Goal: Information Seeking & Learning: Learn about a topic

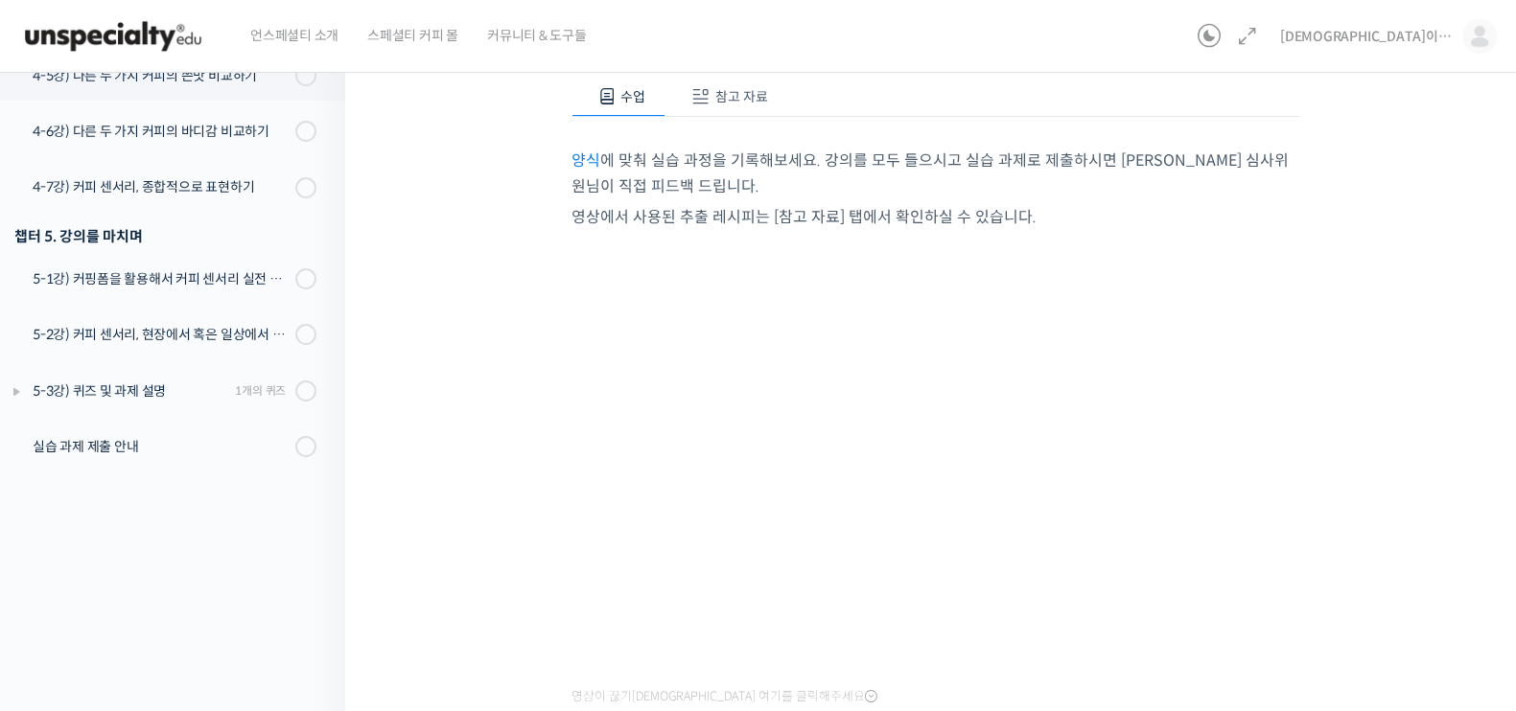
scroll to position [359, 0]
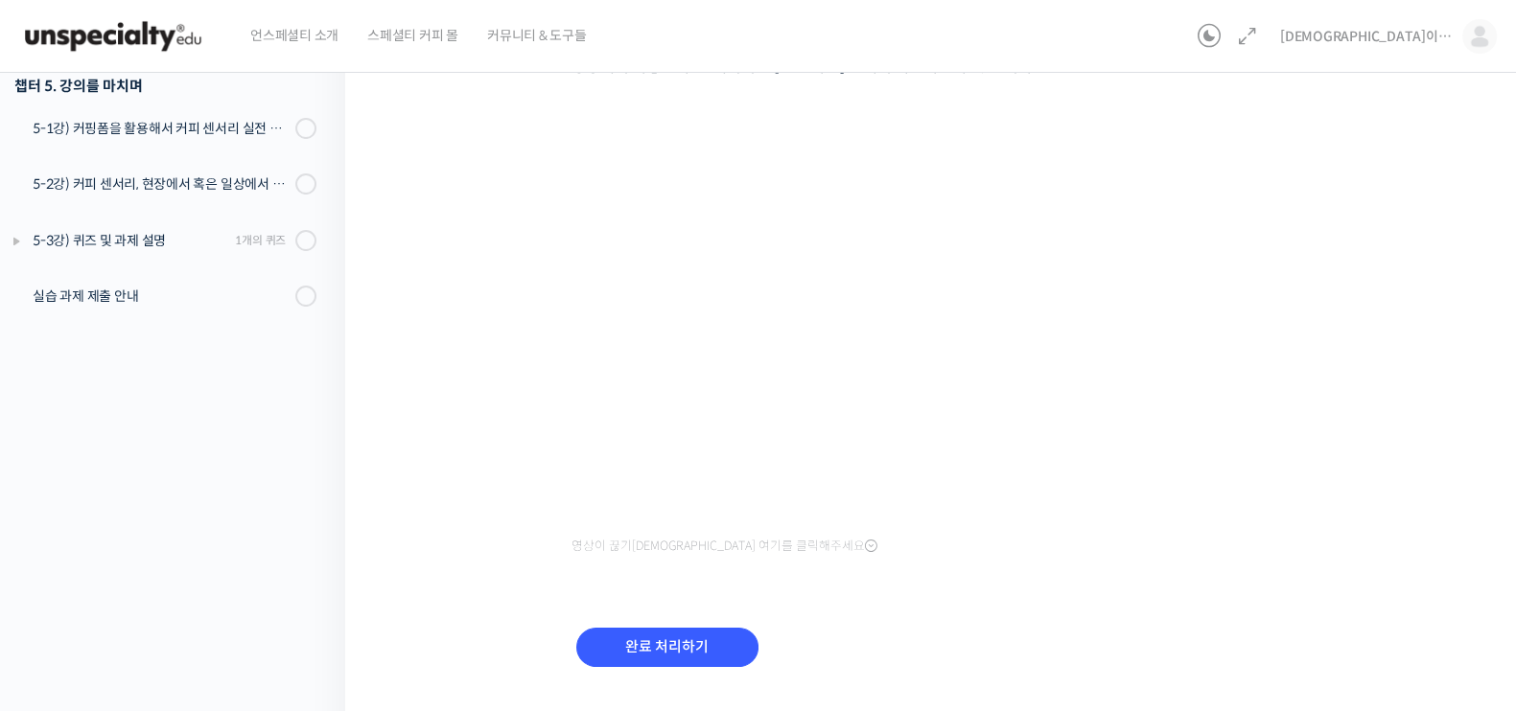
drag, startPoint x: 1403, startPoint y: 419, endPoint x: 1378, endPoint y: 419, distance: 24.9
click at [1402, 419] on div "세계 바리스타 대회 윤선희 심사위원의 커피 센서리 스킬 기초 4-5강) 다른 두 가지 커피의 쓴맛 비교하기 …" at bounding box center [935, 222] width 988 height 991
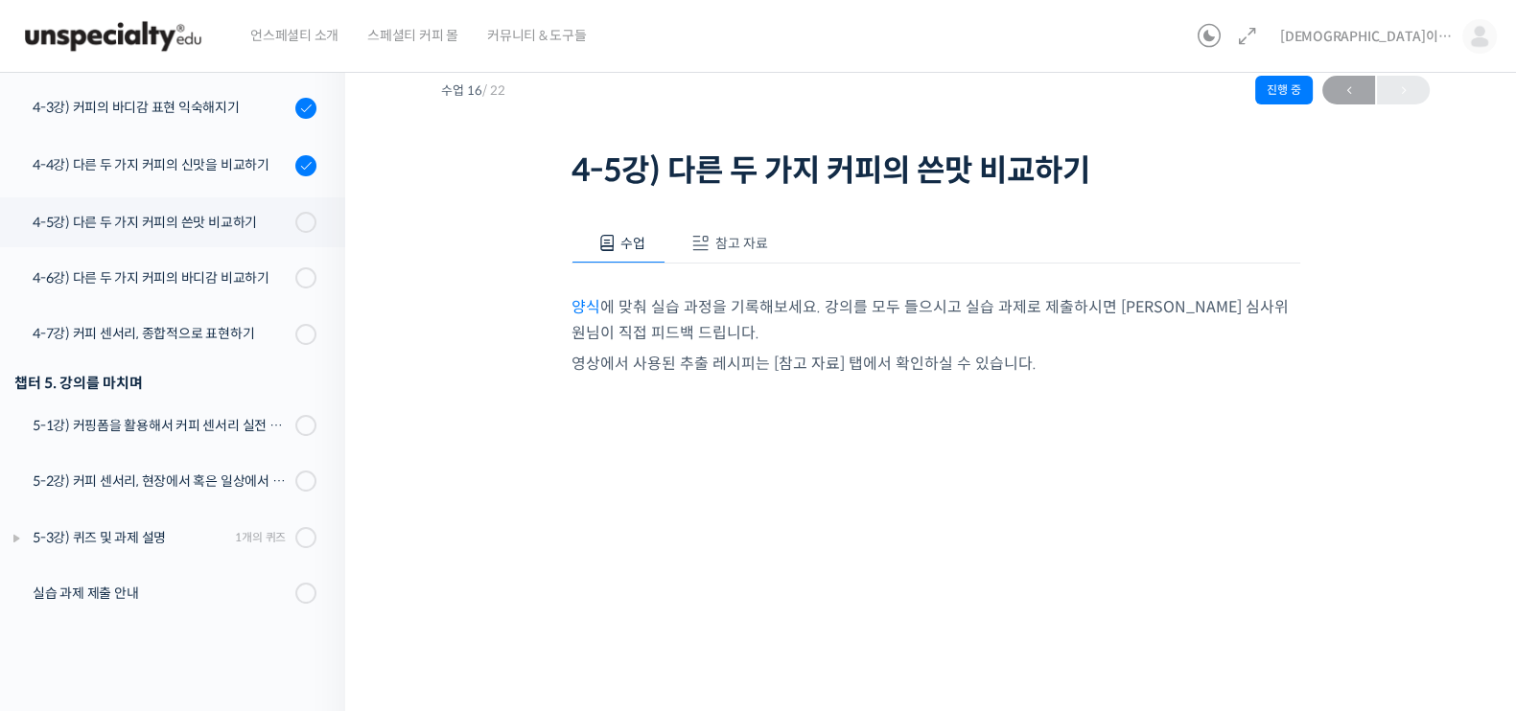
scroll to position [0, 0]
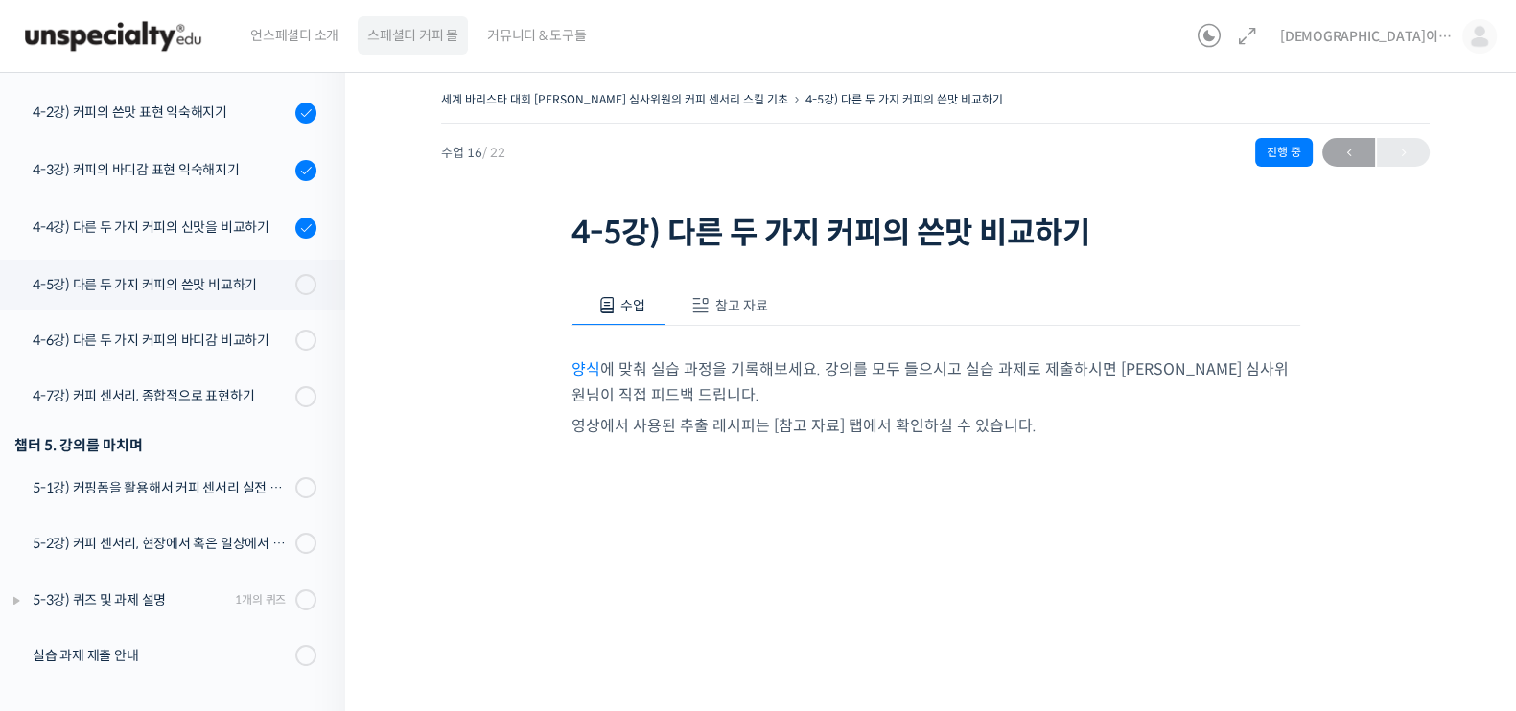
click at [427, 36] on span "스페셜티 커피 몰" at bounding box center [412, 35] width 91 height 73
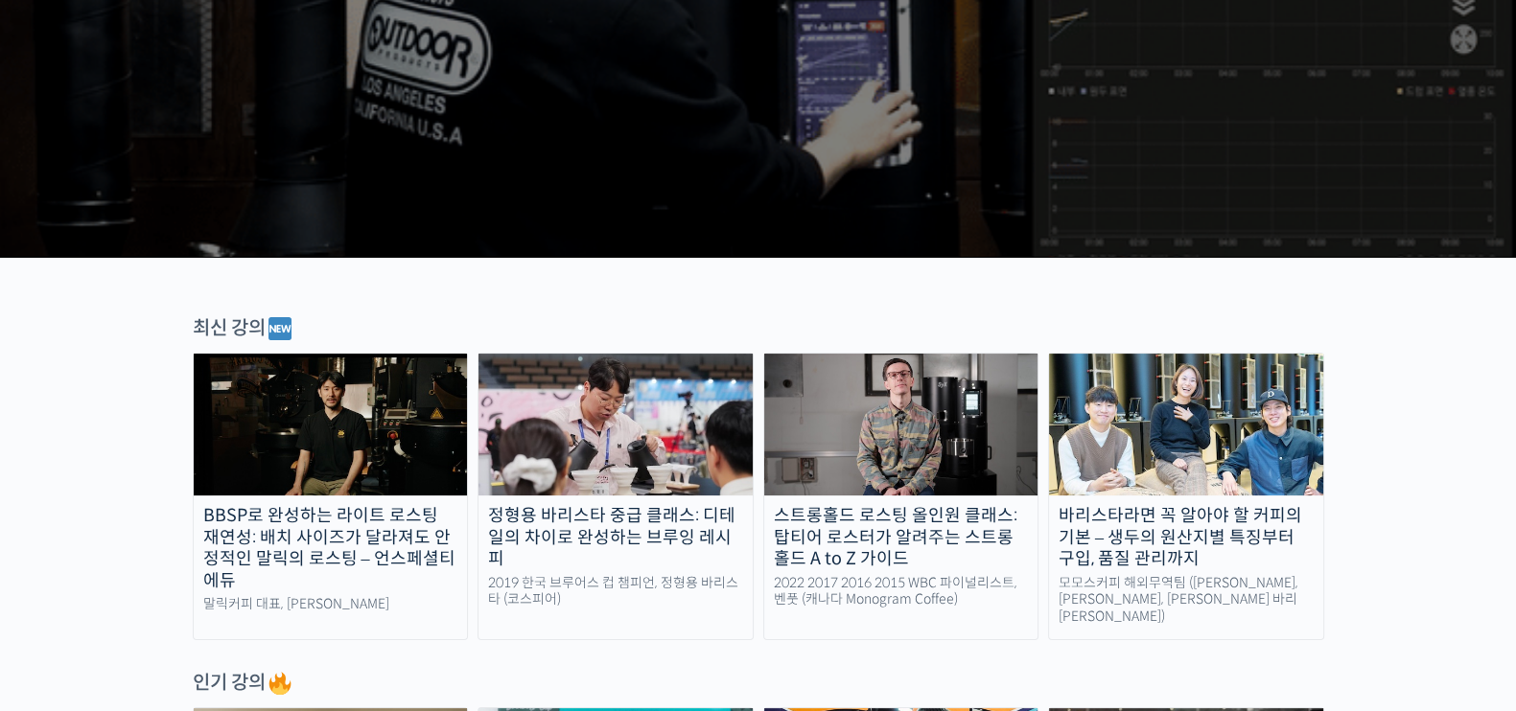
scroll to position [478, 0]
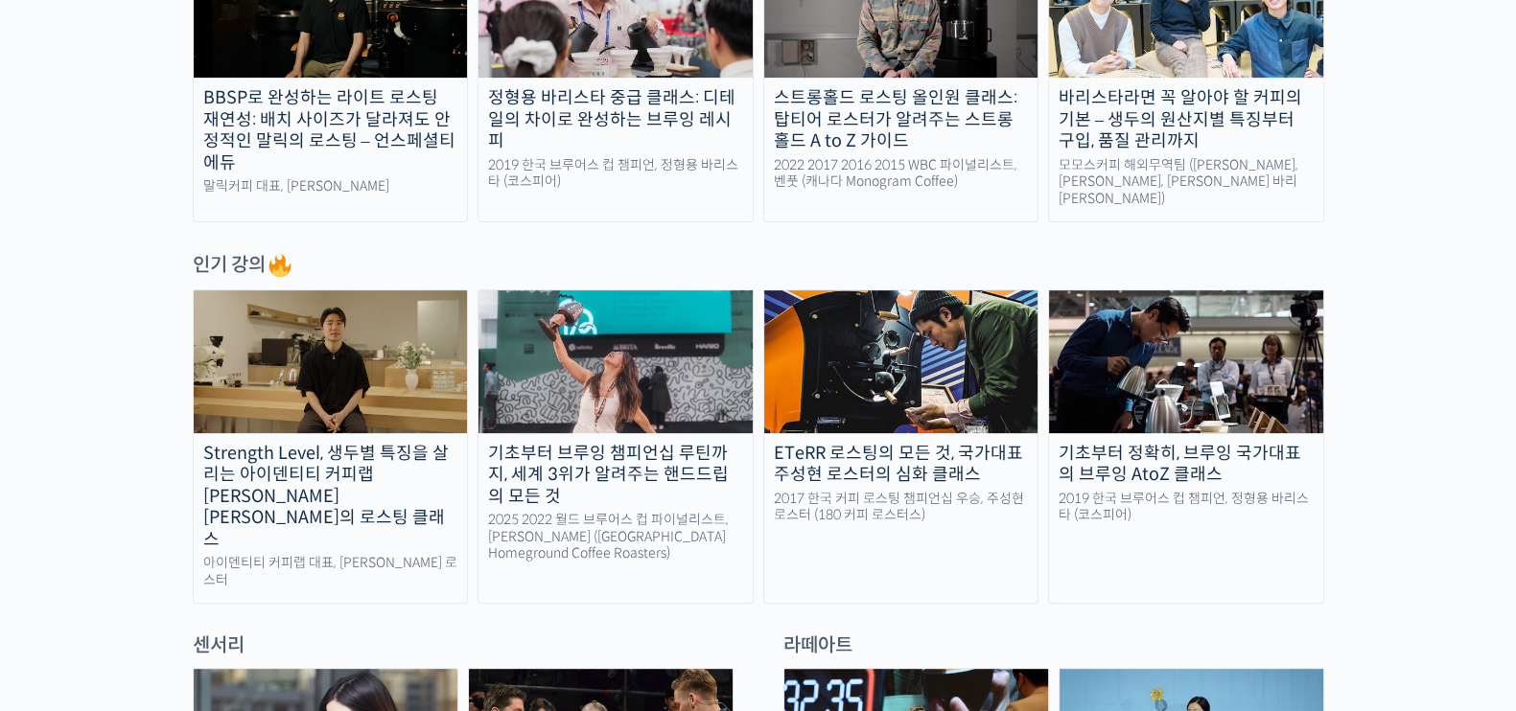
scroll to position [838, 0]
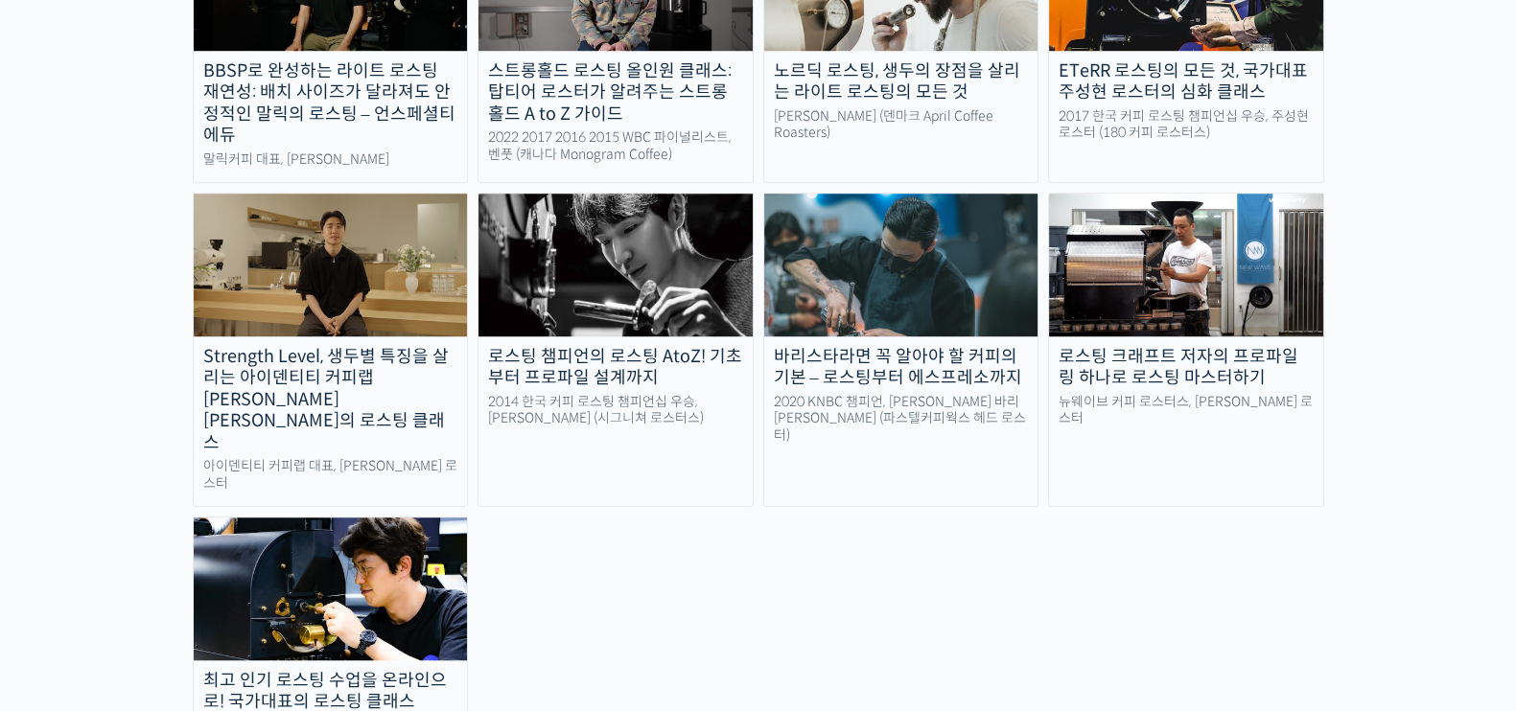
scroll to position [2397, 0]
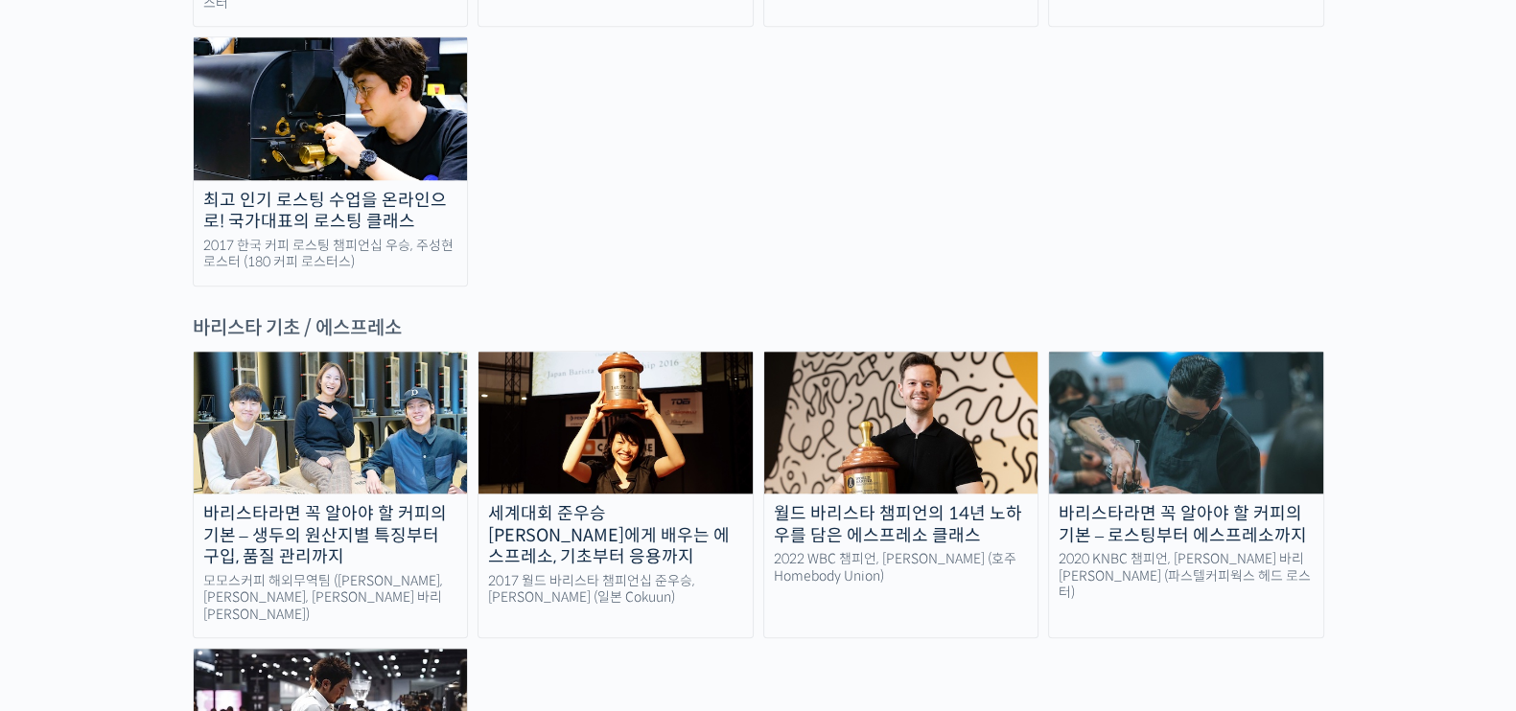
click at [556, 546] on div "바리스타라면 꼭 알아야 할 커피의 기본 – 생두의 원산지별 특징부터 구입, 품질 관리까지 모모스커피 해외무역팀 (전주연, 추경하, 김한중 바리…" at bounding box center [758, 624] width 1131 height 547
click at [1244, 551] on div "2020 KNBC 챔피언, 방현영 바리스타 (파스텔커피웍스 헤드 로스터)" at bounding box center [1186, 576] width 274 height 51
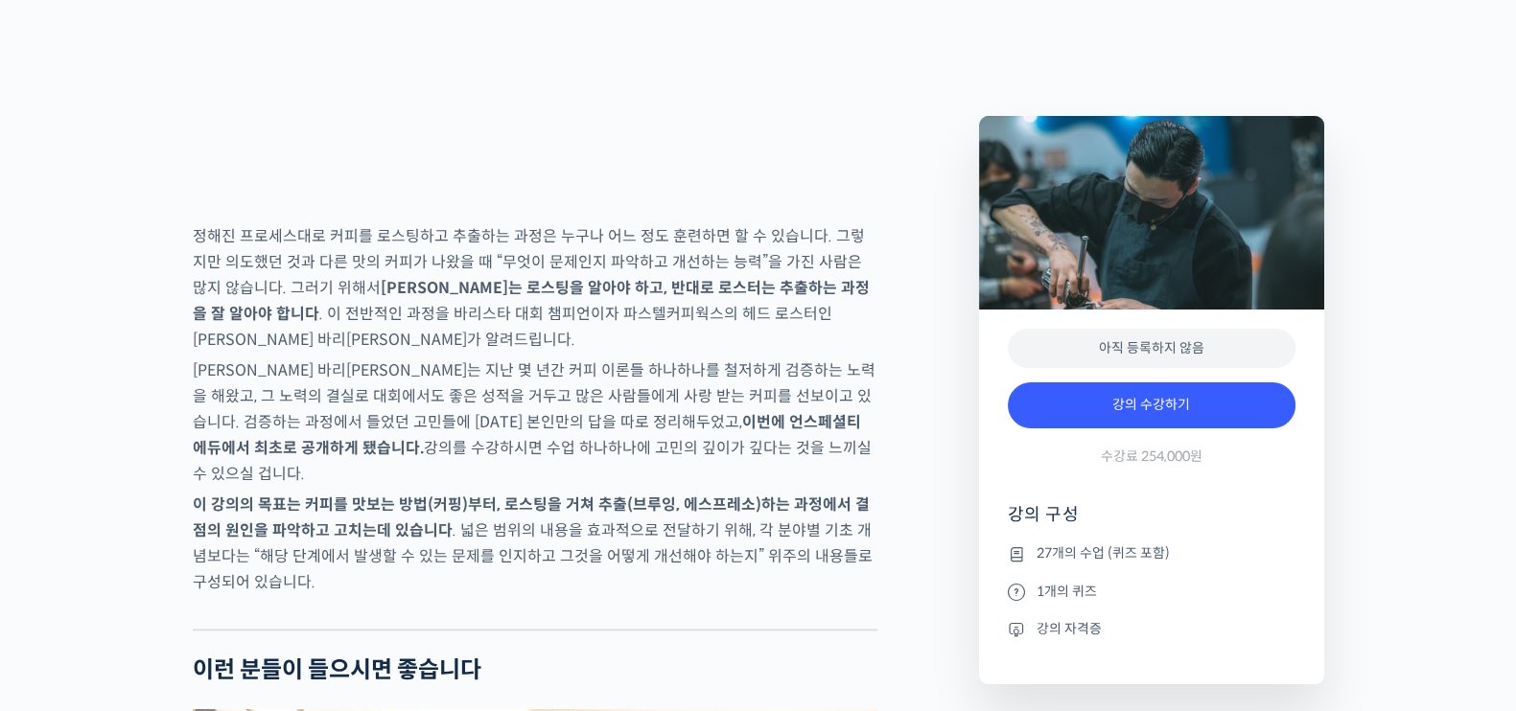
scroll to position [2876, 0]
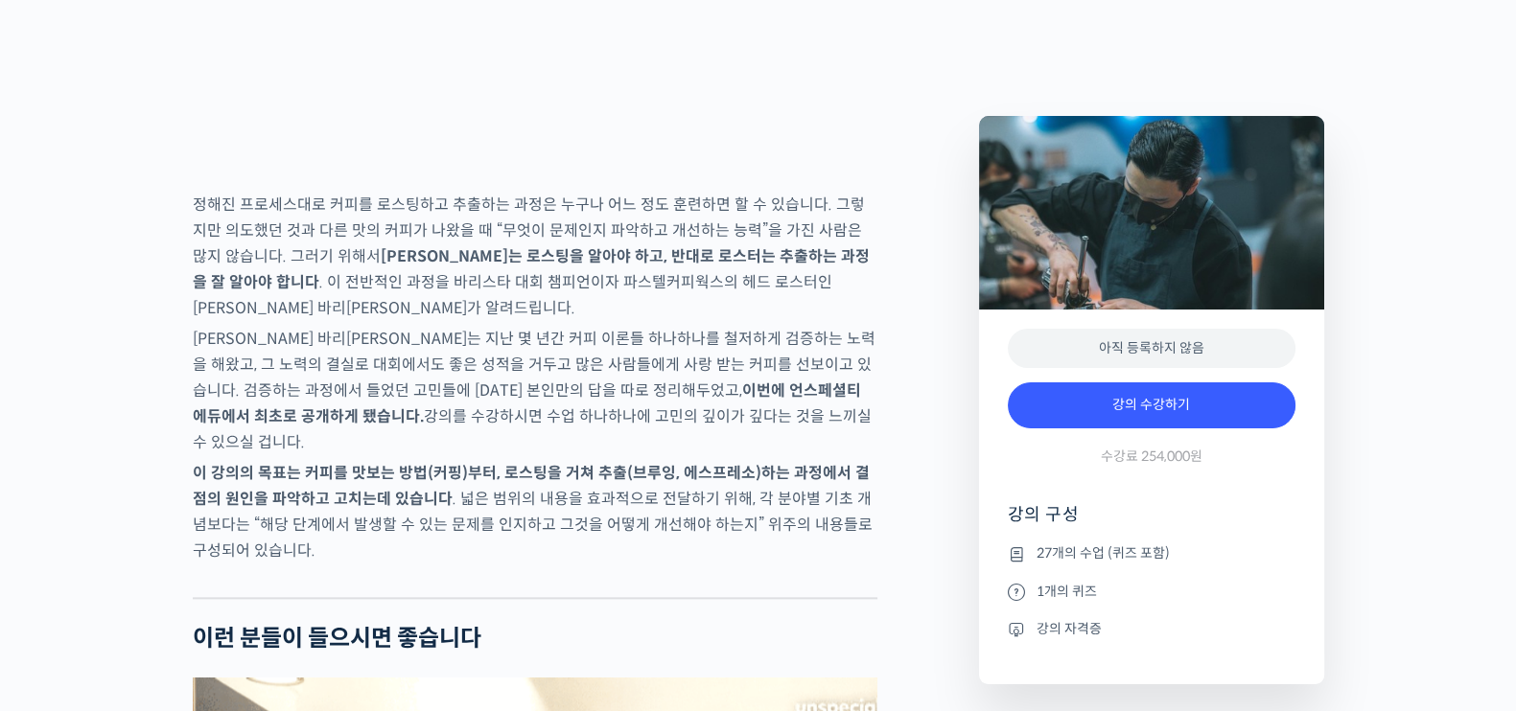
drag, startPoint x: 553, startPoint y: 316, endPoint x: 665, endPoint y: 335, distance: 113.6
click at [665, 292] on strong "[PERSON_NAME]는 로스팅을 알아야 하고, 반대로 로스터는 추출하는 과정을 잘 알아야 합니다" at bounding box center [531, 269] width 677 height 46
click at [647, 422] on p "[PERSON_NAME] 바리[PERSON_NAME]는 지난 몇 년간 커피 이론들 하나하나를 철저하게 검증하는 노력을 해왔고, 그 노력의 결실…" at bounding box center [535, 390] width 684 height 129
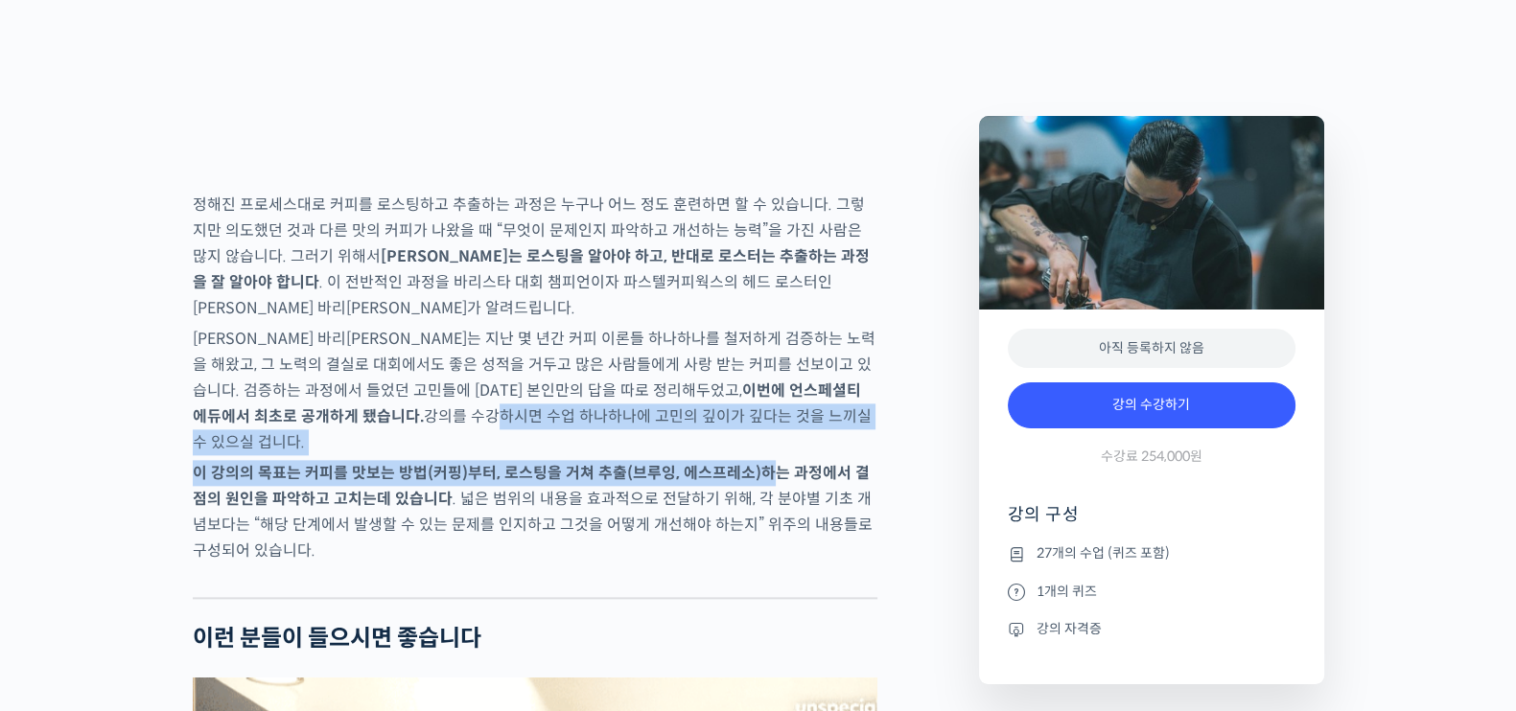
drag, startPoint x: 253, startPoint y: 494, endPoint x: 781, endPoint y: 592, distance: 537.3
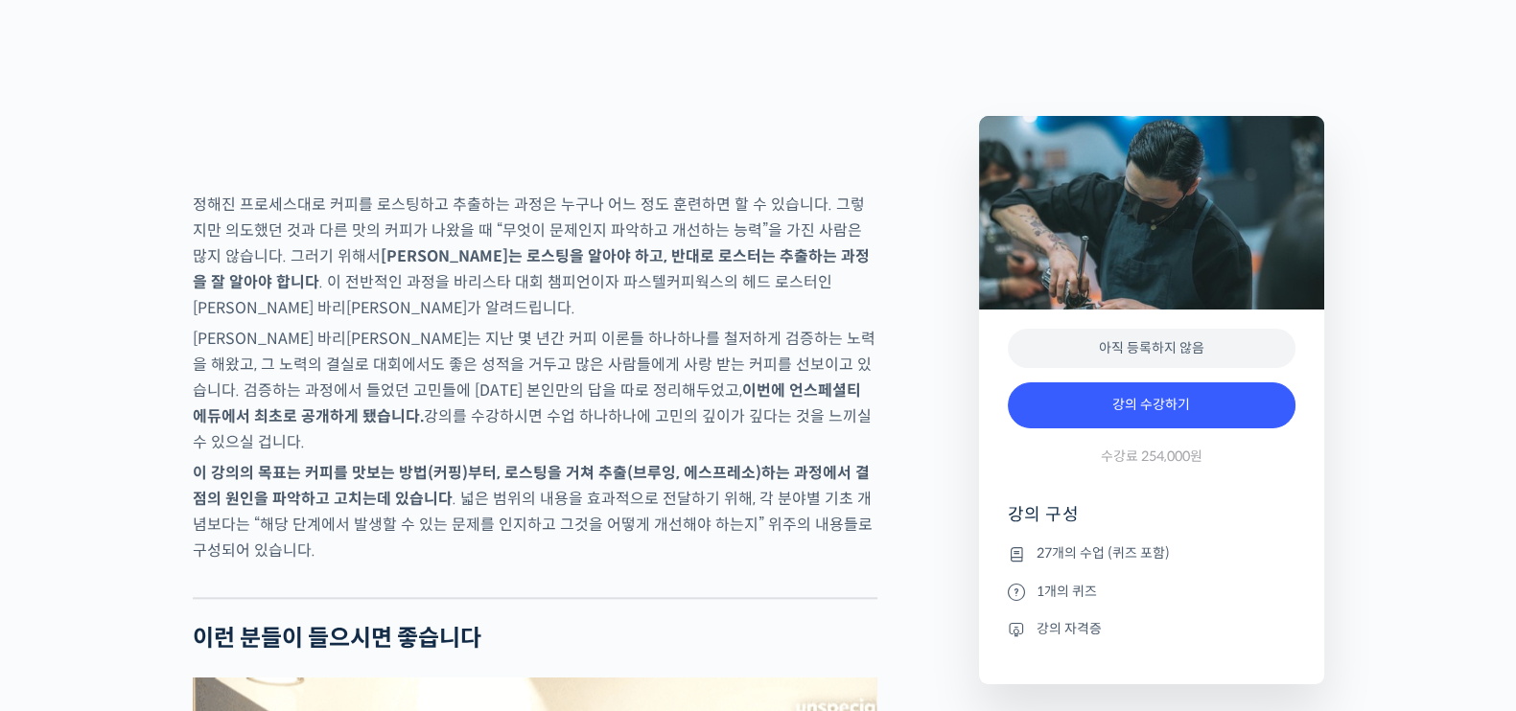
click at [781, 564] on p "이 강의의 목표는 커피를 맛보는 방법(커핑)부터, 로스팅을 거쳐 추출(브루잉, 에스프레소)하는 과정에서 결점의 원인을 파악하고 고치는데 있습니…" at bounding box center [535, 512] width 684 height 104
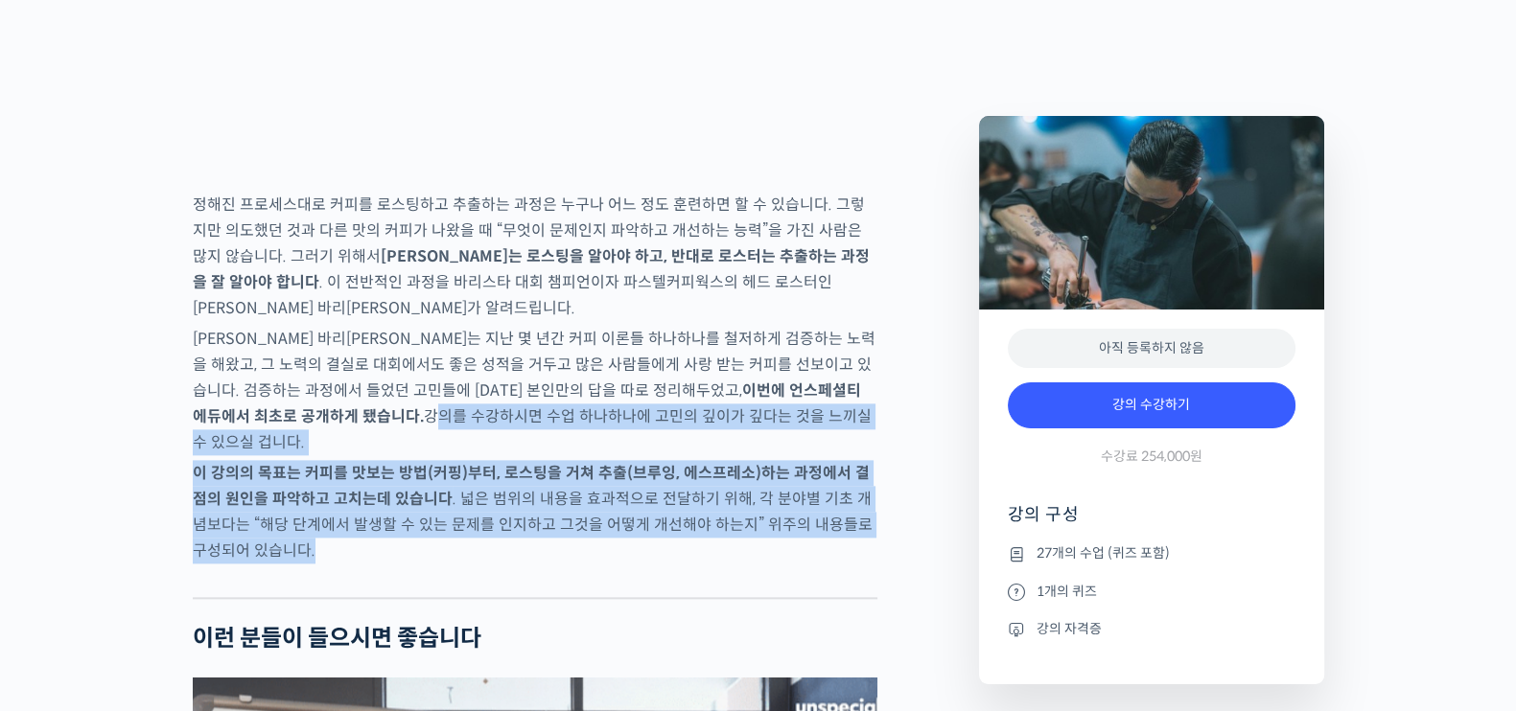
drag, startPoint x: 334, startPoint y: 590, endPoint x: 96, endPoint y: 493, distance: 257.1
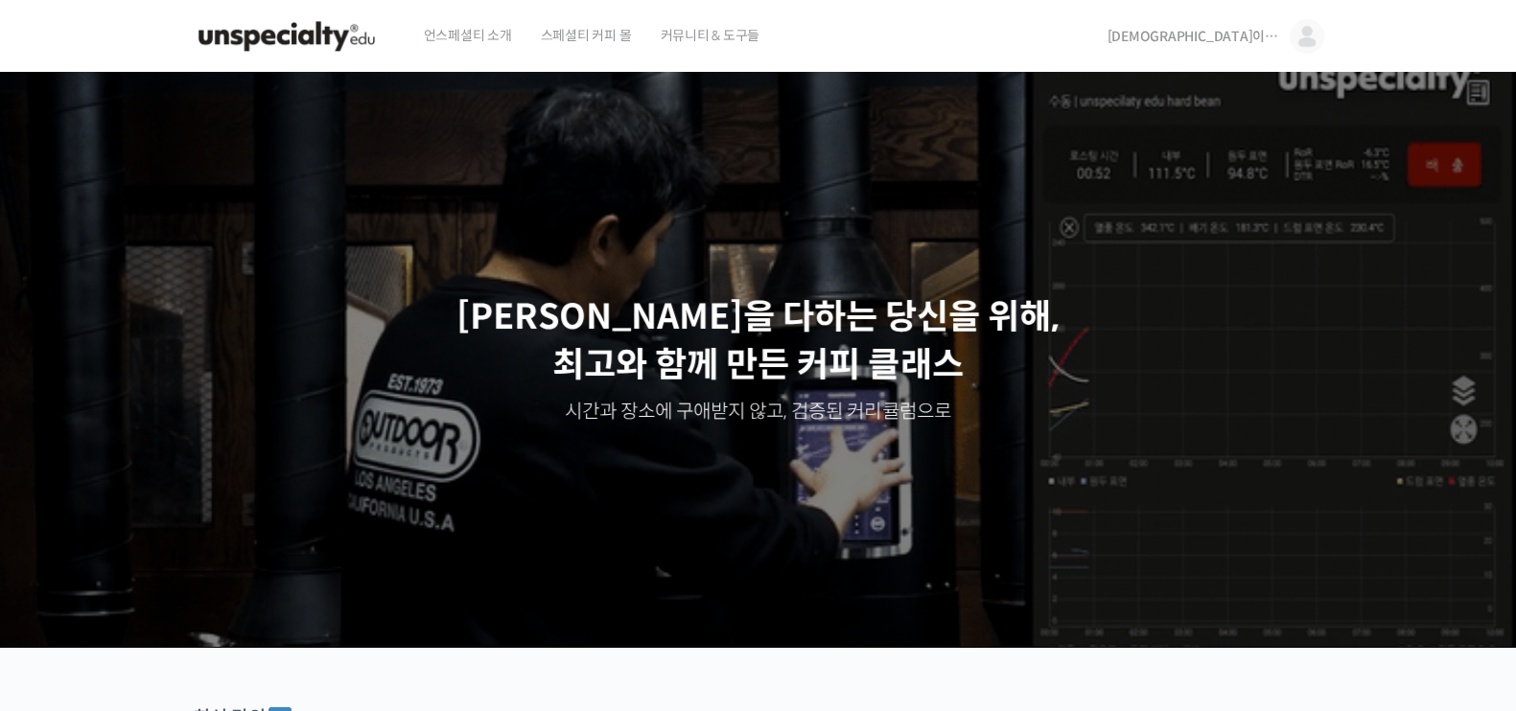
click at [574, 33] on span "스페셜티 커피 몰" at bounding box center [586, 35] width 91 height 73
